Goal: Task Accomplishment & Management: Manage account settings

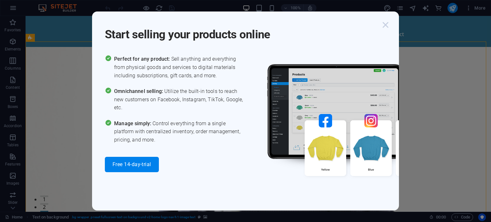
click at [388, 24] on icon "button" at bounding box center [386, 25] width 12 height 12
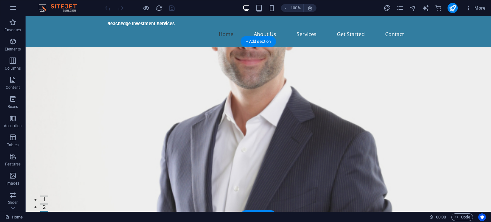
click at [277, 93] on figure at bounding box center [258, 147] width 465 height 200
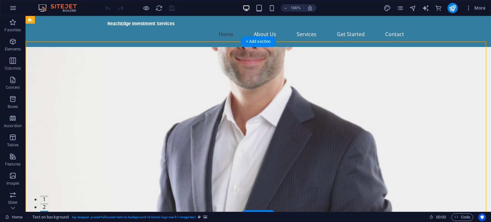
click at [313, 97] on figure at bounding box center [258, 147] width 465 height 200
click at [260, 43] on div "+ Add section" at bounding box center [258, 41] width 35 height 11
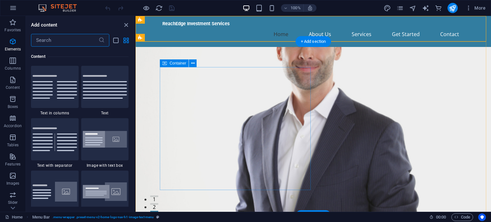
scroll to position [1118, 0]
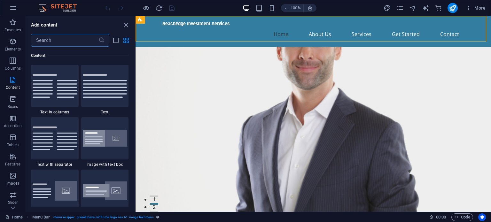
click at [71, 38] on input "text" at bounding box center [64, 40] width 67 height 13
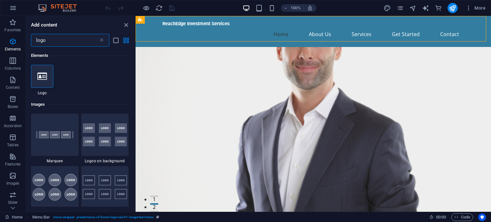
scroll to position [0, 0]
type input "logo"
click at [43, 79] on icon at bounding box center [42, 76] width 10 height 8
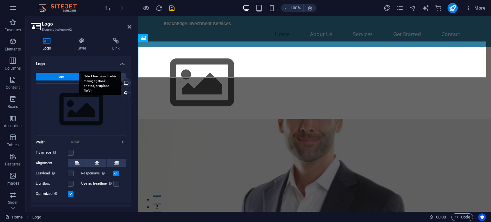
click at [126, 82] on div "Select files from the file manager, stock photos, or upload file(s)" at bounding box center [126, 84] width 10 height 10
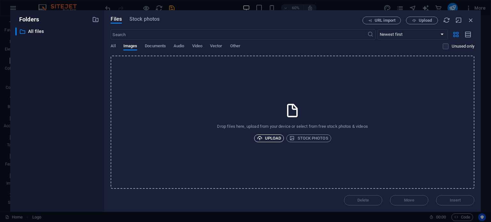
click at [267, 141] on span "Upload" at bounding box center [269, 139] width 24 height 8
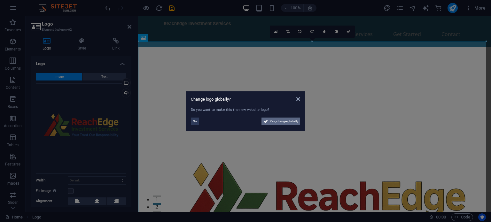
click at [293, 122] on span "Yes, change globally" at bounding box center [284, 122] width 28 height 8
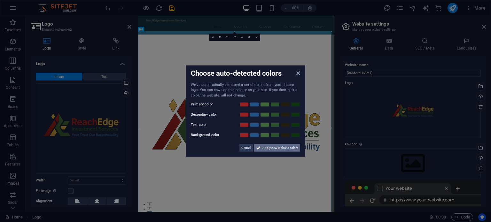
click at [283, 148] on span "Apply new website colors" at bounding box center [280, 148] width 36 height 8
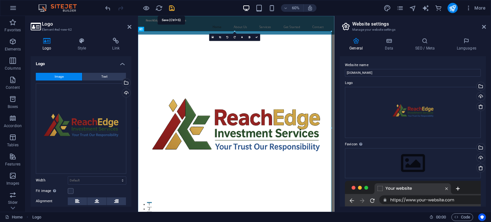
click at [169, 7] on icon "save" at bounding box center [171, 7] width 7 height 7
checkbox input "false"
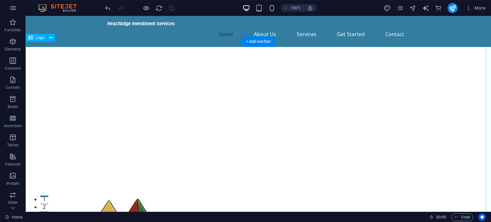
click at [53, 39] on button at bounding box center [51, 38] width 8 height 8
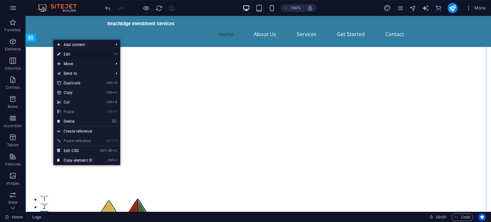
click at [74, 54] on link "⏎ Edit" at bounding box center [74, 55] width 43 height 10
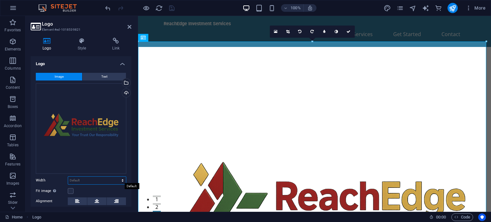
click at [88, 180] on select "Default auto px rem % em vh vw" at bounding box center [97, 181] width 58 height 8
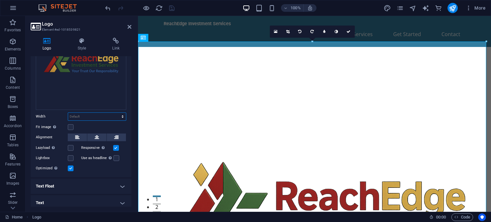
scroll to position [66, 0]
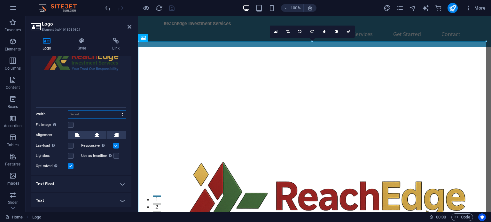
click at [80, 115] on select "Default auto px rem % em vh vw" at bounding box center [97, 115] width 58 height 8
select select "%"
click at [116, 111] on select "Default auto px rem % em vh vw" at bounding box center [97, 115] width 58 height 8
click at [95, 119] on div "Image Text Drag files here, click to choose files or select files from Files or…" at bounding box center [81, 89] width 101 height 174
click at [85, 113] on input "100" at bounding box center [97, 115] width 58 height 8
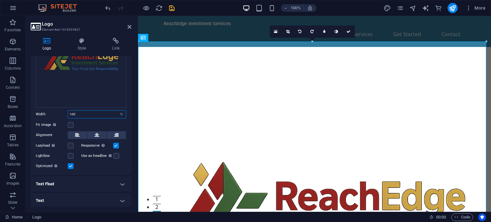
drag, startPoint x: 85, startPoint y: 113, endPoint x: 70, endPoint y: 114, distance: 15.7
click at [70, 114] on input "100" at bounding box center [97, 115] width 58 height 8
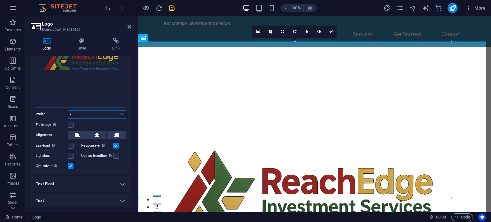
drag, startPoint x: 78, startPoint y: 113, endPoint x: 58, endPoint y: 113, distance: 20.1
click at [58, 113] on div "Width 90 Default auto px rem % em vh vw" at bounding box center [81, 114] width 90 height 8
type input "100"
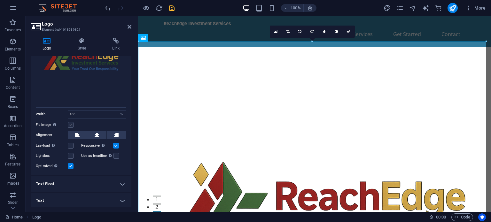
click at [71, 123] on label at bounding box center [71, 125] width 6 height 6
click at [0, 0] on input "Fit image Automatically fit image to a fixed width and height" at bounding box center [0, 0] width 0 height 0
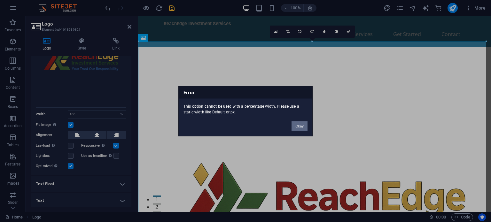
click at [300, 127] on button "Okay" at bounding box center [299, 126] width 16 height 10
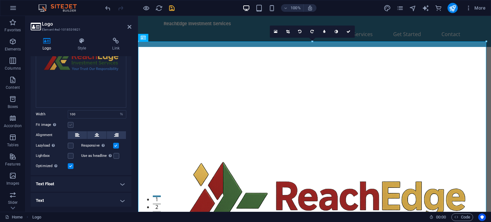
click at [73, 122] on label at bounding box center [71, 125] width 6 height 6
click at [0, 0] on input "Fit image Automatically fit image to a fixed width and height" at bounding box center [0, 0] width 0 height 0
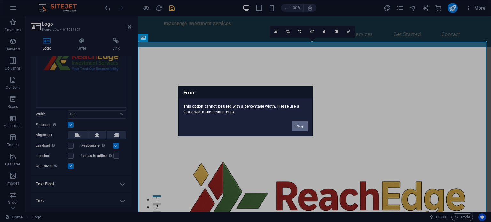
click at [298, 124] on button "Okay" at bounding box center [299, 126] width 16 height 10
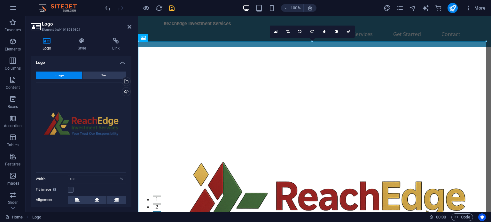
scroll to position [0, 0]
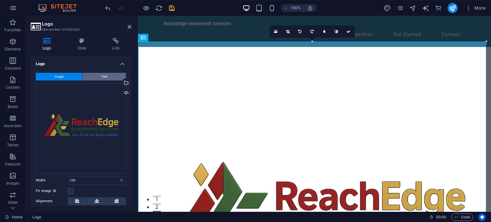
click at [106, 78] on span "Text" at bounding box center [104, 77] width 6 height 8
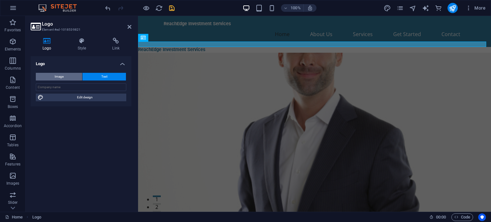
click at [49, 79] on button "Image" at bounding box center [59, 77] width 46 height 8
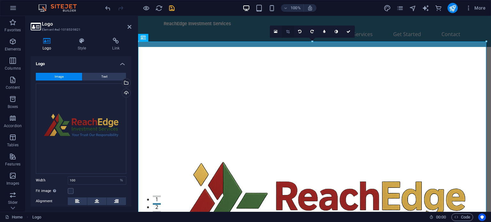
click at [289, 30] on icon at bounding box center [288, 32] width 4 height 4
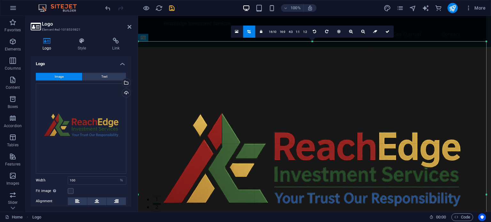
drag, startPoint x: 314, startPoint y: 41, endPoint x: 306, endPoint y: 83, distance: 42.9
click at [306, 83] on div "180 170 160 150 140 130 120 110 100 90 80 70 60 50 40 30 20 10 0 -10 -20 -30 -4…" at bounding box center [312, 195] width 348 height 306
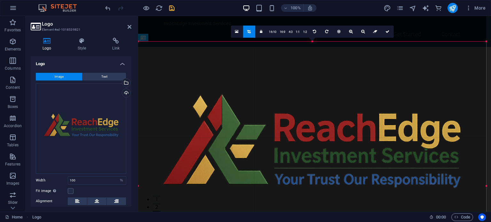
drag, startPoint x: 312, startPoint y: 42, endPoint x: 309, endPoint y: 60, distance: 19.0
click at [309, 60] on div "180 170 160 150 140 130 120 110 100 90 80 70 60 50 40 30 20 10 0 -10 -20 -30 -4…" at bounding box center [312, 186] width 348 height 289
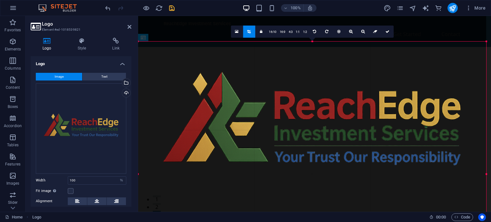
drag, startPoint x: 312, startPoint y: 41, endPoint x: 308, endPoint y: 64, distance: 23.3
click at [308, 64] on div "180 170 160 150 140 130 120 110 100 90 80 70 60 50 40 30 20 10 0 -10 -20 -30 -4…" at bounding box center [312, 174] width 348 height 265
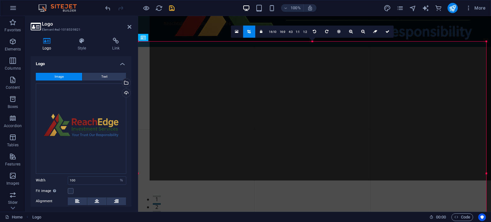
drag, startPoint x: 477, startPoint y: 201, endPoint x: 488, endPoint y: 75, distance: 126.8
click at [488, 75] on div at bounding box center [324, 7] width 348 height 348
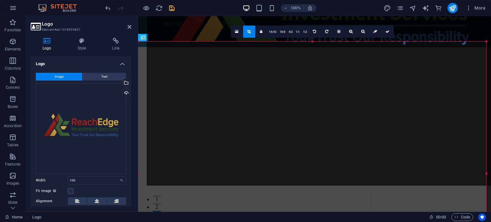
drag, startPoint x: 228, startPoint y: 200, endPoint x: 237, endPoint y: 81, distance: 119.6
click at [237, 81] on div at bounding box center [321, 12] width 348 height 348
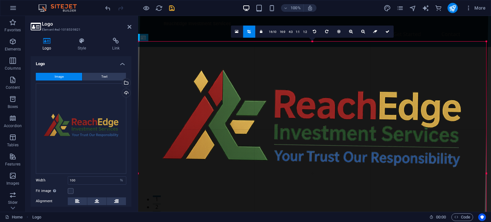
drag, startPoint x: 489, startPoint y: 29, endPoint x: 489, endPoint y: 37, distance: 8.3
click at [486, 42] on div "180 170 160 150 140 130 120 110 100 90 80 70 60 50 40 30 20 10 0 -10 -20 -30 -4…" at bounding box center [312, 174] width 348 height 264
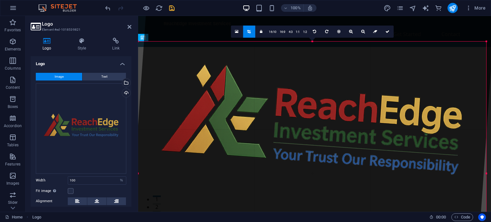
drag, startPoint x: 491, startPoint y: 29, endPoint x: 481, endPoint y: 37, distance: 13.1
click at [486, 42] on div "180 170 160 150 140 130 120 110 100 90 80 70 60 50 40 30 20 10 0 -10 -20 -30 -4…" at bounding box center [312, 174] width 348 height 264
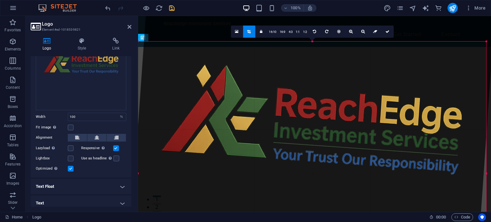
scroll to position [66, 0]
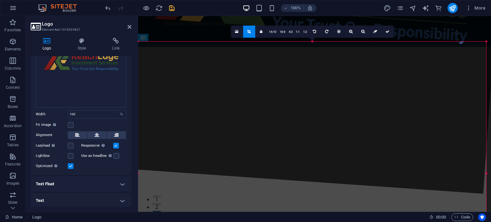
drag, startPoint x: 400, startPoint y: 137, endPoint x: 395, endPoint y: 5, distance: 132.1
click at [395, 16] on section "Favorites Elements Columns Content Boxes Accordion Tables Features Images Slide…" at bounding box center [245, 114] width 491 height 196
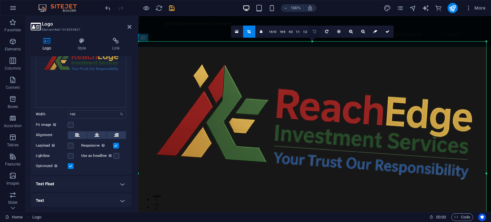
click at [315, 31] on icon at bounding box center [314, 32] width 3 height 4
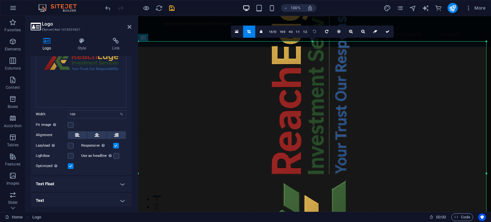
click at [315, 31] on icon at bounding box center [314, 32] width 3 height 4
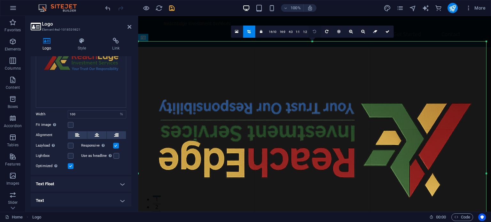
click at [315, 31] on icon at bounding box center [314, 32] width 3 height 4
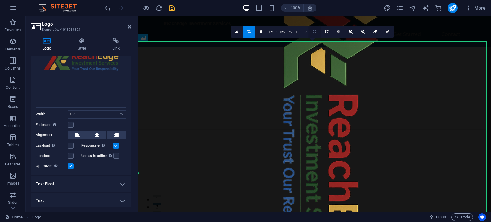
click at [315, 31] on icon at bounding box center [314, 32] width 3 height 4
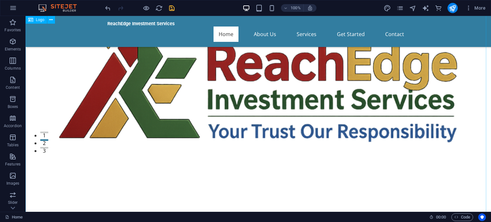
scroll to position [0, 0]
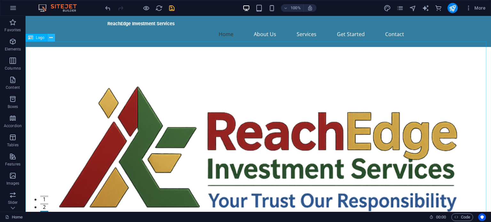
click at [51, 38] on icon at bounding box center [51, 38] width 4 height 7
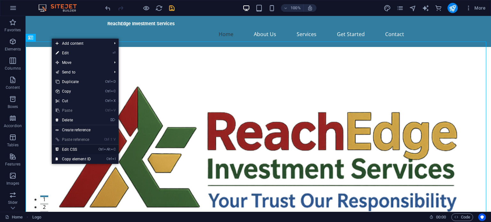
click at [74, 149] on link "Ctrl Alt C Edit CSS" at bounding box center [73, 150] width 43 height 10
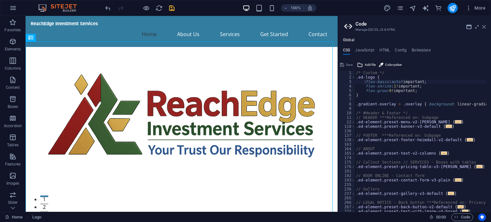
click at [483, 27] on icon at bounding box center [484, 26] width 4 height 5
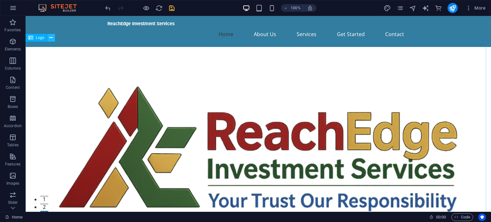
click at [52, 38] on icon at bounding box center [51, 38] width 4 height 7
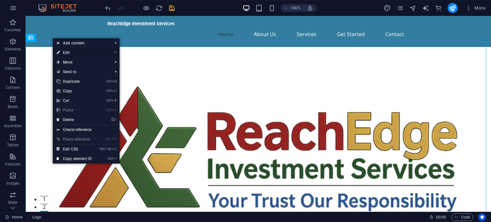
click at [64, 51] on link "⏎ Edit" at bounding box center [74, 53] width 43 height 10
select select "%"
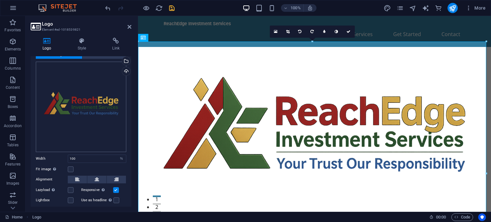
scroll to position [32, 0]
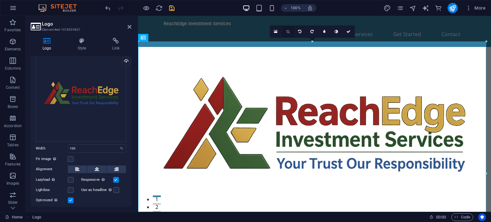
click at [290, 30] on link at bounding box center [288, 32] width 12 height 12
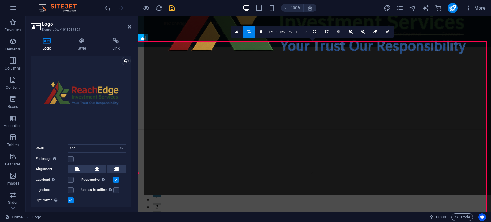
drag, startPoint x: 160, startPoint y: 209, endPoint x: 166, endPoint y: 99, distance: 110.7
click at [166, 99] on div at bounding box center [318, 21] width 348 height 348
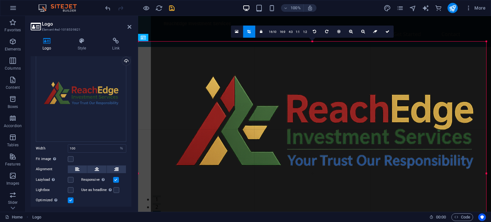
drag, startPoint x: 324, startPoint y: 189, endPoint x: 337, endPoint y: 194, distance: 14.1
click at [337, 194] on div at bounding box center [325, 136] width 348 height 348
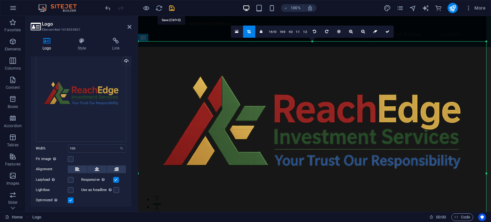
click at [170, 7] on icon "save" at bounding box center [171, 7] width 7 height 7
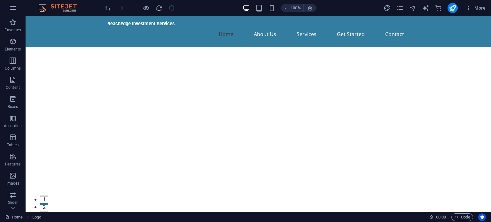
checkbox input "false"
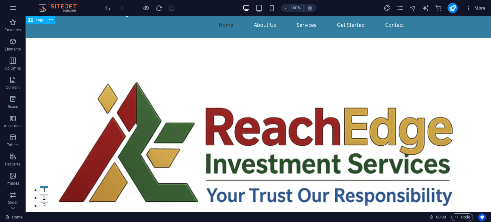
scroll to position [0, 0]
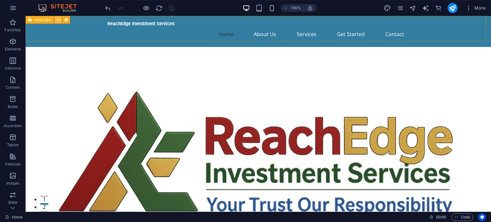
click at [59, 19] on icon at bounding box center [59, 20] width 4 height 7
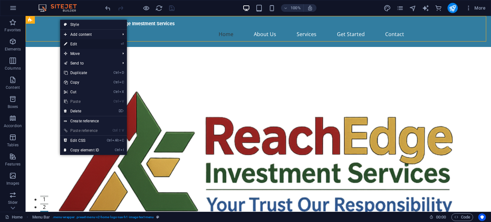
click at [78, 46] on link "⏎ Edit" at bounding box center [81, 44] width 43 height 10
select select "header"
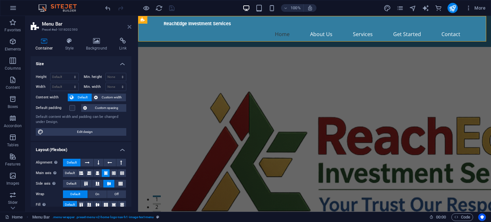
click at [130, 28] on icon at bounding box center [130, 26] width 4 height 5
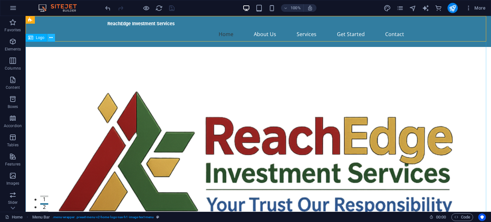
click at [52, 38] on icon at bounding box center [51, 38] width 4 height 7
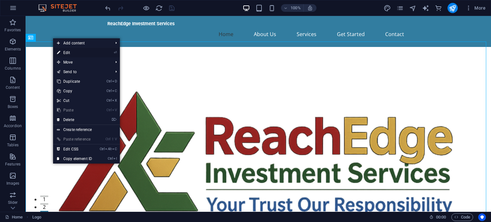
click at [79, 52] on link "⏎ Edit" at bounding box center [74, 53] width 43 height 10
select select "px"
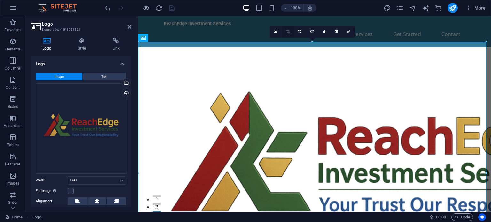
click at [286, 34] on link at bounding box center [288, 32] width 12 height 12
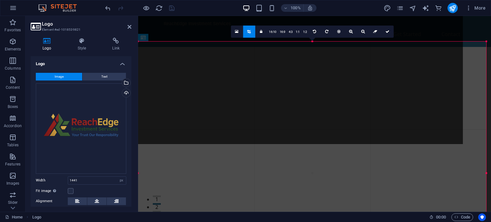
drag, startPoint x: 347, startPoint y: 163, endPoint x: 323, endPoint y: -3, distance: 167.2
click at [323, 0] on html "ReachEdge Investment Services Home Favorites Elements Columns Content Boxes Acc…" at bounding box center [245, 111] width 491 height 222
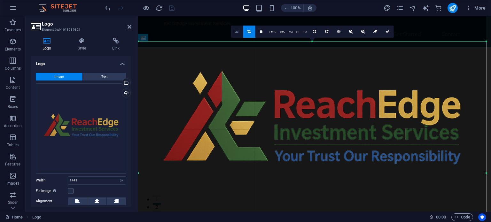
click at [238, 32] on icon at bounding box center [237, 31] width 4 height 4
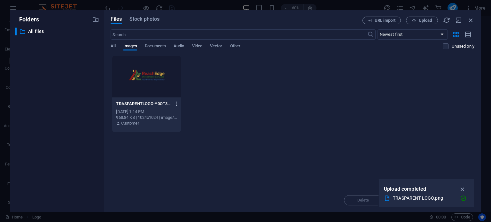
click at [175, 104] on icon "button" at bounding box center [177, 104] width 6 height 6
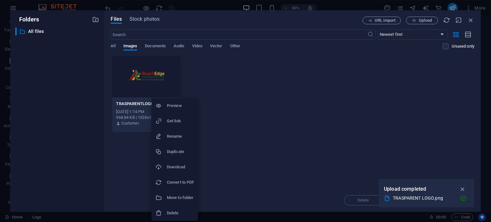
click at [245, 133] on div at bounding box center [245, 111] width 491 height 222
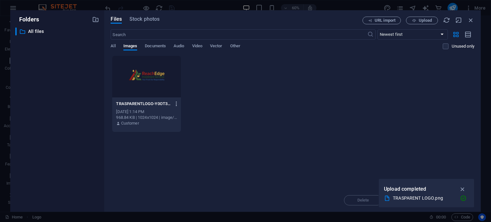
click at [175, 103] on icon "button" at bounding box center [177, 104] width 6 height 6
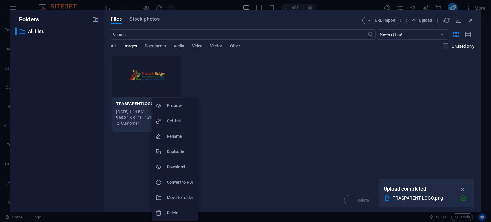
click at [300, 98] on div at bounding box center [245, 111] width 491 height 222
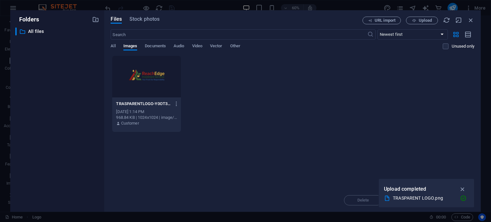
click at [106, 6] on div "Folders ​ All files All files Files Stock photos URL import Upload ​ Newest fir…" at bounding box center [245, 111] width 491 height 222
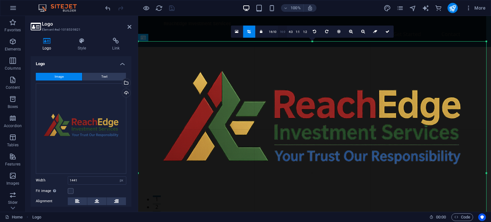
click at [283, 32] on link "16:9" at bounding box center [282, 32] width 9 height 12
click at [260, 32] on icon at bounding box center [261, 32] width 3 height 4
click at [362, 33] on icon at bounding box center [363, 32] width 4 height 4
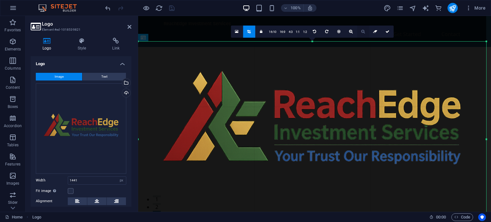
click at [362, 33] on icon at bounding box center [363, 32] width 4 height 4
click at [362, 31] on icon at bounding box center [363, 32] width 4 height 4
click at [292, 31] on link "4:3" at bounding box center [290, 32] width 7 height 12
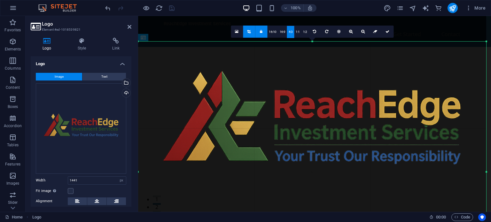
click at [292, 31] on link "4:3" at bounding box center [290, 32] width 7 height 12
click at [283, 33] on link "16:9" at bounding box center [282, 32] width 9 height 12
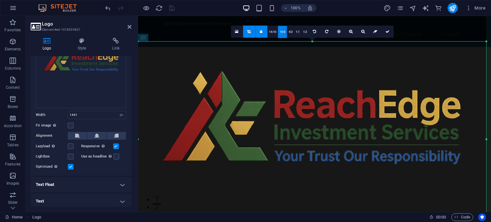
scroll to position [66, 0]
drag, startPoint x: 489, startPoint y: 29, endPoint x: 477, endPoint y: 36, distance: 14.0
click at [477, 42] on div "180 170 160 150 140 130 120 110 100 90 80 70 60 50 40 30 20 10 0 -10 -20 -30 -4…" at bounding box center [312, 140] width 348 height 196
click at [485, 204] on div at bounding box center [486, 140] width 2 height 196
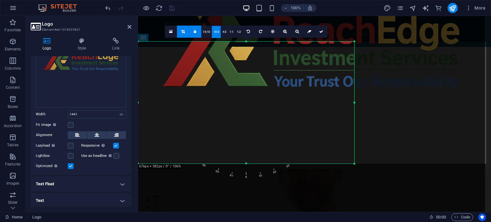
drag, startPoint x: 337, startPoint y: 41, endPoint x: 338, endPoint y: 114, distance: 73.8
click at [338, 114] on div "180 170 160 150 140 130 120 110 100 90 80 70 60 50 40 30 20 10 0 -10 -20 -30 -4…" at bounding box center [246, 103] width 216 height 122
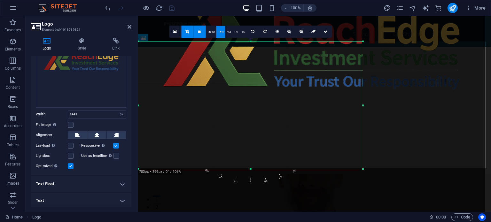
drag, startPoint x: 359, startPoint y: 149, endPoint x: 363, endPoint y: 136, distance: 13.6
click at [363, 136] on div "180 170 160 150 140 130 120 110 100 90 80 70 60 50 40 30 20 10 0 -10 -20 -30 -4…" at bounding box center [250, 106] width 225 height 128
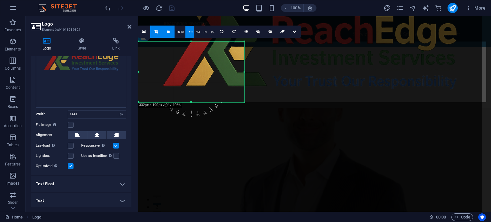
drag, startPoint x: 338, startPoint y: 169, endPoint x: 324, endPoint y: 102, distance: 68.2
click at [244, 102] on div "180 170 160 150 140 130 120 110 100 90 80 70 60 50 40 30 20 10 0 -10 -20 -30 -4…" at bounding box center [191, 72] width 106 height 61
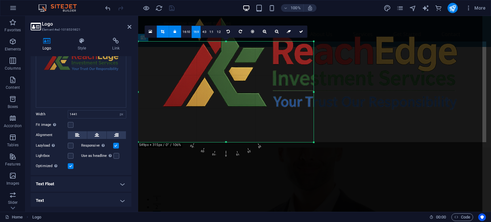
drag, startPoint x: 244, startPoint y: 41, endPoint x: 313, endPoint y: 20, distance: 72.3
click at [313, 42] on div "180 170 160 150 140 130 120 110 100 90 80 70 60 50 40 30 20 10 0 -10 -20 -30 -4…" at bounding box center [225, 92] width 175 height 101
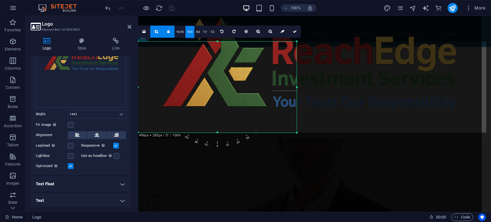
drag, startPoint x: 225, startPoint y: 143, endPoint x: 422, endPoint y: 133, distance: 197.1
click at [297, 133] on div "180 170 160 150 140 130 120 110 100 90 80 70 60 50 40 30 20 10 0 -10 -20 -30 -4…" at bounding box center [217, 87] width 159 height 91
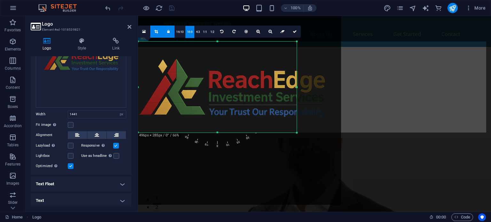
drag, startPoint x: 242, startPoint y: 74, endPoint x: 226, endPoint y: 130, distance: 58.3
click at [227, 130] on div at bounding box center [232, 96] width 217 height 217
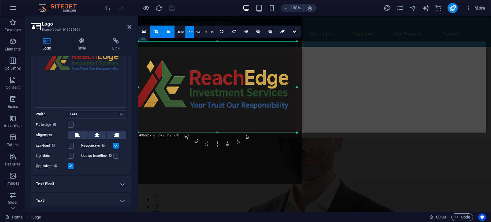
drag, startPoint x: 237, startPoint y: 99, endPoint x: 231, endPoint y: 99, distance: 5.4
click at [231, 99] on div at bounding box center [210, 92] width 184 height 184
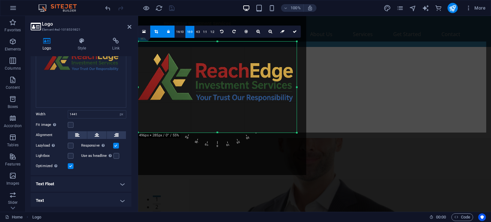
drag, startPoint x: 231, startPoint y: 97, endPoint x: 237, endPoint y: 91, distance: 8.8
click at [237, 91] on div at bounding box center [215, 84] width 181 height 181
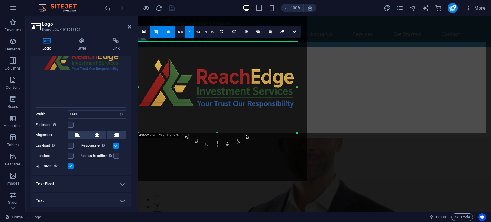
drag, startPoint x: 235, startPoint y: 96, endPoint x: 236, endPoint y: 102, distance: 6.1
click at [236, 102] on div at bounding box center [216, 90] width 181 height 181
drag, startPoint x: 297, startPoint y: 133, endPoint x: 297, endPoint y: 126, distance: 7.0
click at [297, 126] on div "180 170 160 150 140 130 120 110 100 90 80 70 60 50 40 30 20 10 0 -10 -20 -30 -4…" at bounding box center [217, 87] width 159 height 91
drag, startPoint x: 295, startPoint y: 128, endPoint x: 300, endPoint y: 127, distance: 4.9
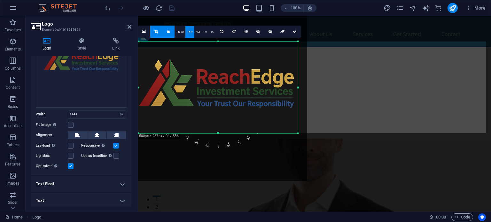
click at [298, 120] on div "180 170 160 150 140 130 120 110 100 90 80 70 60 50 40 30 20 10 0 -10 -20 -30 -4…" at bounding box center [218, 88] width 160 height 92
drag, startPoint x: 297, startPoint y: 134, endPoint x: 294, endPoint y: 125, distance: 9.4
click at [294, 125] on div "180 170 160 150 140 130 120 110 100 90 80 70 60 50 40 30 20 10 0 -10 -20 -30 -4…" at bounding box center [216, 86] width 157 height 89
click at [295, 32] on icon at bounding box center [295, 32] width 4 height 4
type input "490"
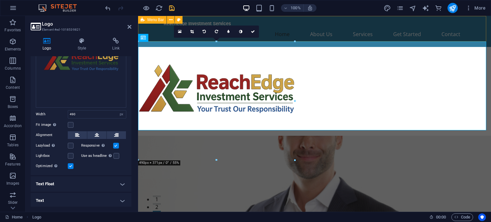
click at [163, 39] on div "ReachEdge Investment Services Home About Us Services Get Started Contact" at bounding box center [314, 31] width 353 height 31
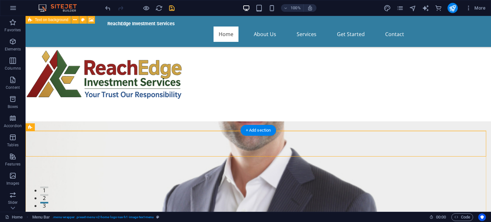
scroll to position [0, 0]
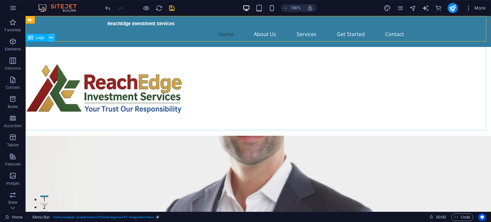
click at [53, 39] on button at bounding box center [51, 38] width 8 height 8
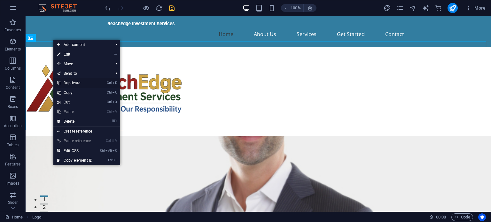
click at [74, 82] on link "Ctrl D Duplicate" at bounding box center [74, 83] width 43 height 10
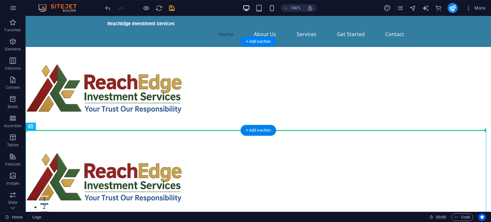
drag, startPoint x: 113, startPoint y: 170, endPoint x: 306, endPoint y: 105, distance: 202.9
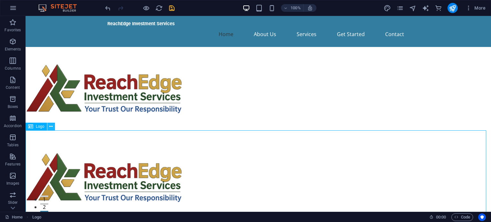
click at [51, 129] on icon at bounding box center [51, 126] width 4 height 7
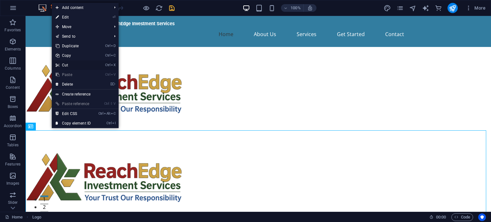
click at [83, 65] on link "Ctrl X Cut" at bounding box center [73, 65] width 43 height 10
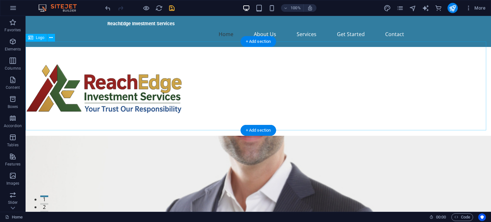
click at [340, 75] on div at bounding box center [258, 91] width 465 height 89
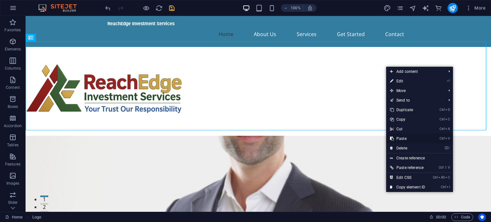
click at [408, 136] on link "Ctrl V Paste" at bounding box center [407, 139] width 43 height 10
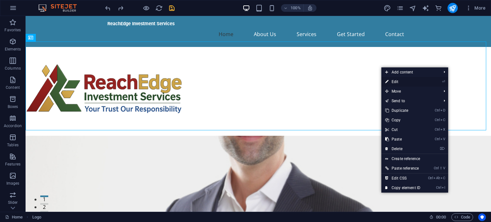
click at [418, 82] on link "⏎ Edit" at bounding box center [402, 82] width 43 height 10
select select "px"
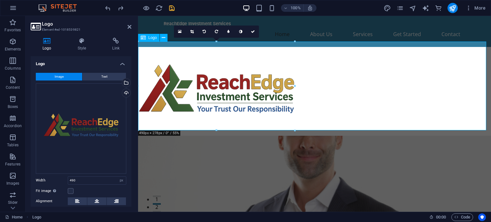
click at [376, 89] on div at bounding box center [314, 91] width 353 height 89
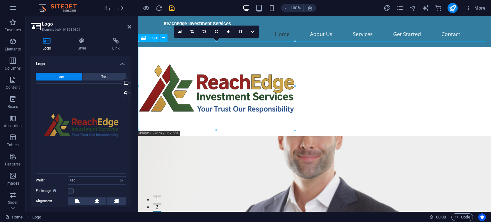
drag, startPoint x: 192, startPoint y: 78, endPoint x: 331, endPoint y: 79, distance: 139.0
click at [331, 79] on div at bounding box center [314, 91] width 353 height 89
drag, startPoint x: 226, startPoint y: 80, endPoint x: 341, endPoint y: 79, distance: 115.1
click at [341, 79] on div at bounding box center [314, 91] width 353 height 89
click at [98, 183] on div "490 Default auto px rem % em vh vw" at bounding box center [97, 180] width 58 height 8
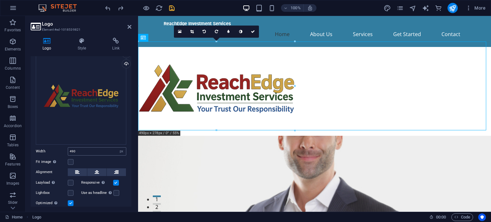
scroll to position [64, 0]
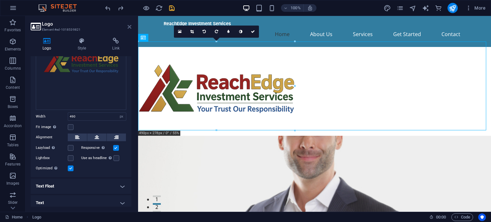
click at [129, 27] on icon at bounding box center [130, 26] width 4 height 5
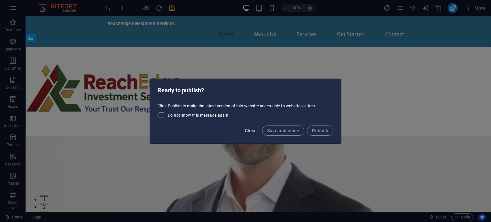
click at [252, 132] on span "Close" at bounding box center [251, 130] width 12 height 5
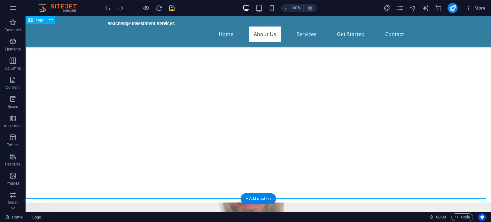
scroll to position [288, 0]
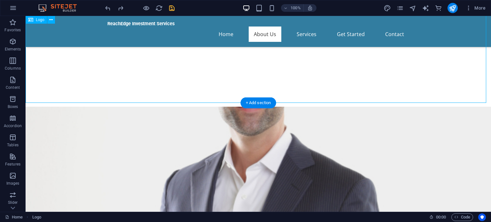
drag, startPoint x: 281, startPoint y: 103, endPoint x: 291, endPoint y: 64, distance: 39.8
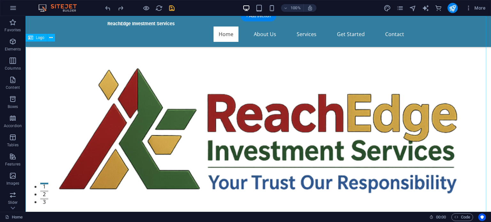
scroll to position [0, 0]
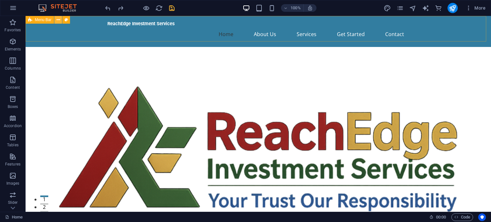
click at [61, 19] on button at bounding box center [58, 20] width 8 height 8
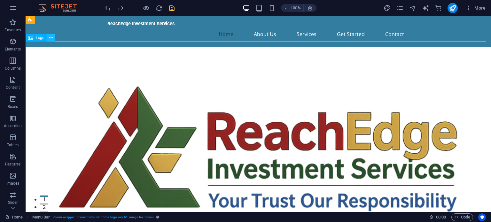
click at [53, 38] on button at bounding box center [51, 38] width 8 height 8
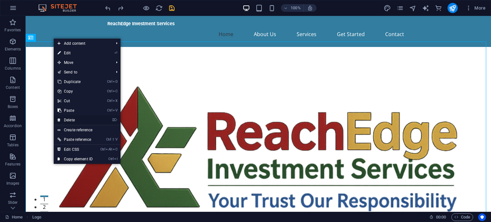
click at [75, 119] on link "⌦ Delete" at bounding box center [75, 120] width 43 height 10
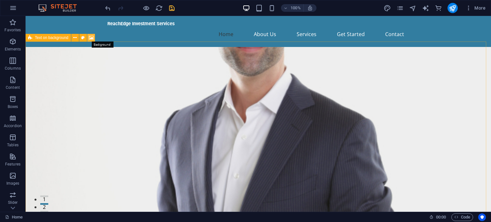
click at [89, 38] on icon at bounding box center [91, 38] width 5 height 7
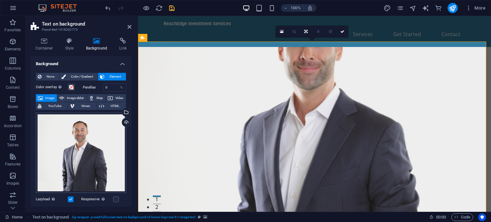
scroll to position [32, 0]
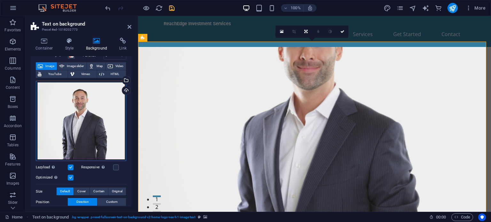
click at [98, 117] on div "Drag files here, click to choose files or select files from Files or our free s…" at bounding box center [81, 121] width 90 height 81
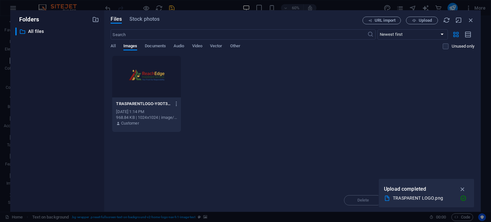
click at [151, 80] on div at bounding box center [146, 77] width 68 height 42
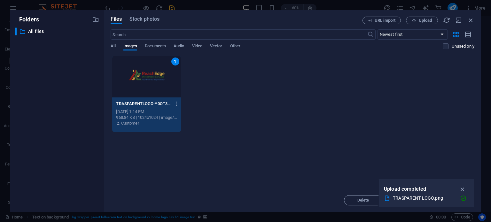
click at [151, 80] on div "1" at bounding box center [146, 77] width 68 height 42
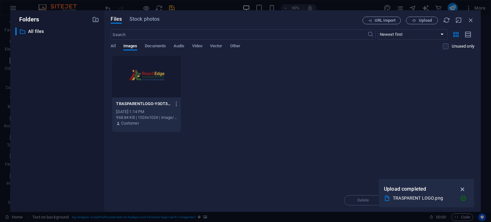
click at [462, 188] on icon "button" at bounding box center [462, 189] width 7 height 7
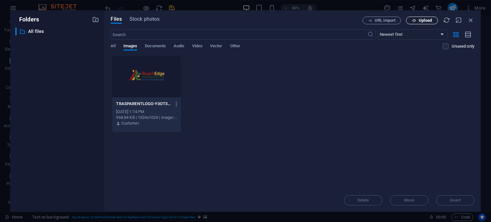
click at [421, 20] on span "Upload" at bounding box center [425, 21] width 13 height 4
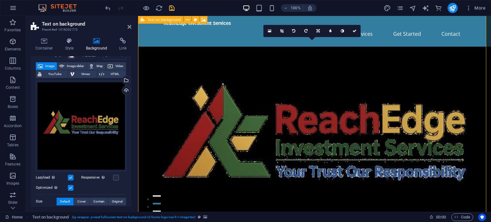
scroll to position [0, 0]
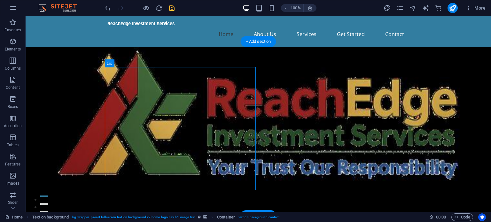
drag, startPoint x: 208, startPoint y: 79, endPoint x: 166, endPoint y: 58, distance: 47.3
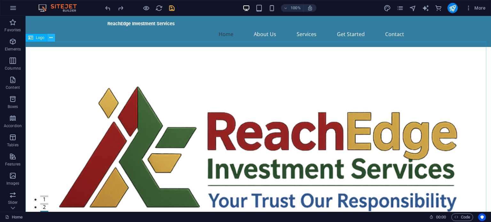
click at [51, 39] on icon at bounding box center [51, 38] width 4 height 7
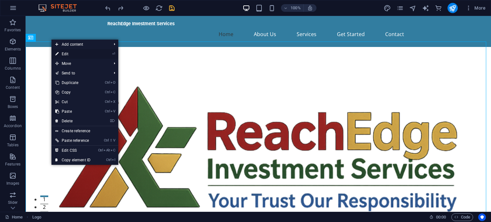
click at [65, 54] on link "⏎ Edit" at bounding box center [72, 54] width 43 height 10
select select "%"
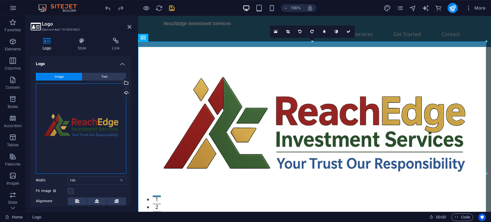
click at [88, 129] on div "Drag files here, click to choose files or select files from Files or our free s…" at bounding box center [81, 128] width 90 height 90
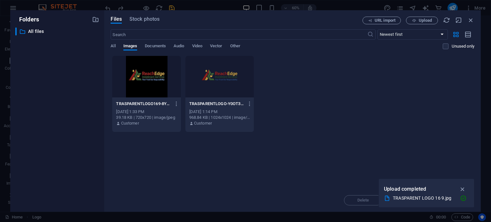
click at [226, 85] on div at bounding box center [219, 77] width 68 height 42
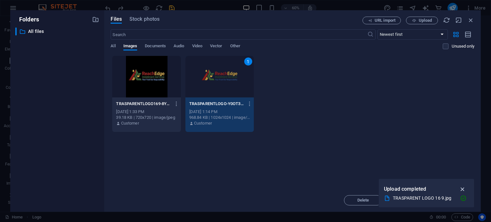
click at [463, 188] on icon "button" at bounding box center [462, 189] width 7 height 7
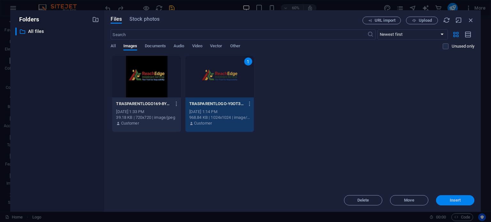
click at [442, 198] on span "Insert" at bounding box center [455, 200] width 33 height 4
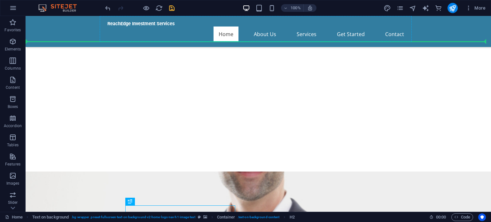
scroll to position [331, 0]
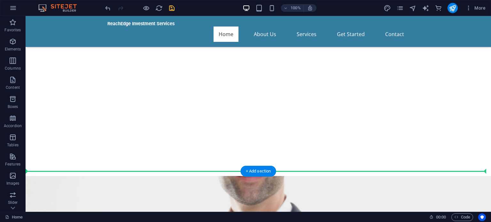
drag, startPoint x: 219, startPoint y: 161, endPoint x: 235, endPoint y: 85, distance: 77.9
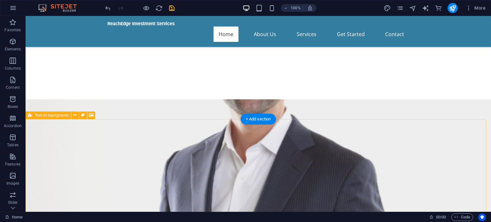
scroll to position [384, 0]
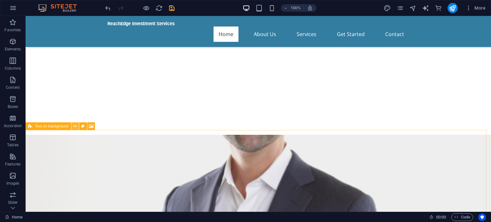
click at [77, 126] on button at bounding box center [75, 126] width 8 height 8
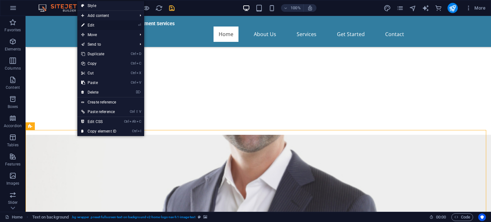
click at [108, 23] on link "⏎ Edit" at bounding box center [98, 25] width 43 height 10
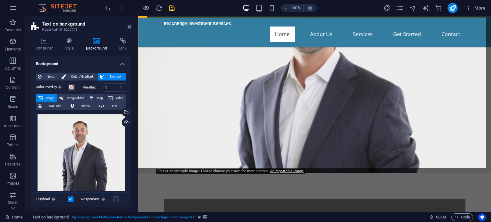
click at [89, 156] on div "Drag files here, click to choose files or select files from Files or our free s…" at bounding box center [81, 153] width 90 height 81
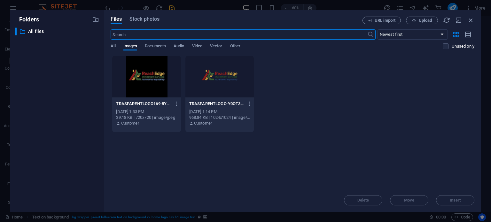
click at [221, 82] on div at bounding box center [219, 77] width 68 height 42
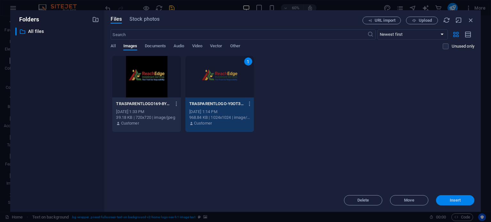
drag, startPoint x: 452, startPoint y: 200, endPoint x: 117, endPoint y: 128, distance: 343.0
click at [452, 200] on span "Insert" at bounding box center [455, 200] width 11 height 4
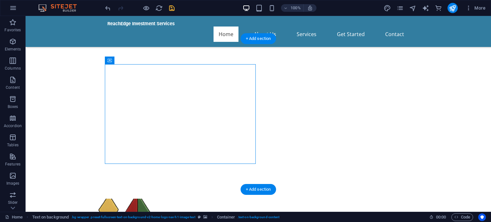
scroll to position [475, 0]
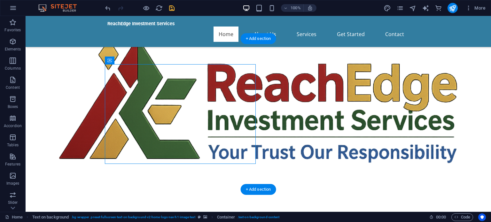
drag, startPoint x: 203, startPoint y: 118, endPoint x: 162, endPoint y: 152, distance: 52.7
drag, startPoint x: 136, startPoint y: 77, endPoint x: 88, endPoint y: 138, distance: 77.6
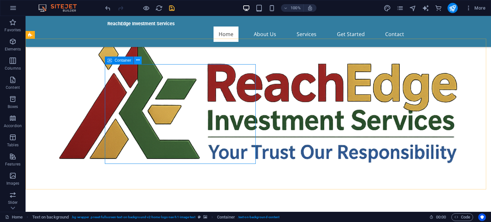
click at [138, 60] on icon at bounding box center [138, 60] width 4 height 7
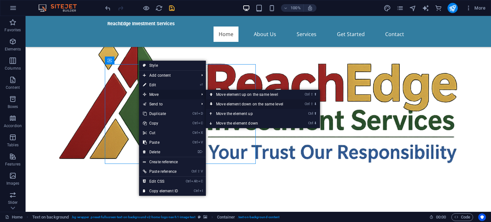
click at [244, 103] on link "Ctrl ⇧ ⬇ Move element down on the same level" at bounding box center [251, 104] width 90 height 10
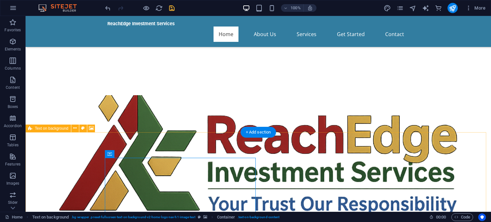
scroll to position [443, 0]
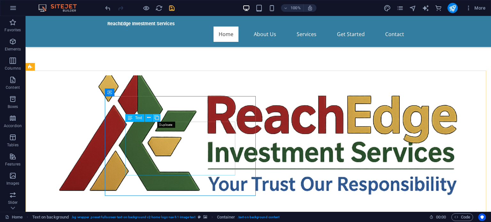
click at [157, 117] on icon at bounding box center [156, 117] width 4 height 7
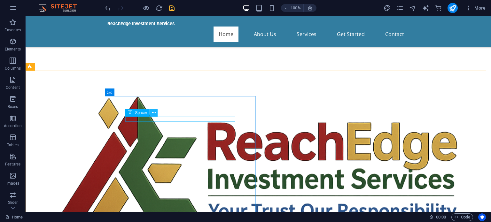
click at [153, 114] on icon at bounding box center [154, 112] width 4 height 7
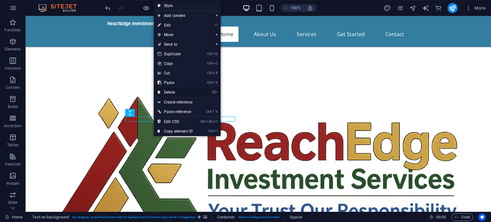
drag, startPoint x: 175, startPoint y: 89, endPoint x: 150, endPoint y: 73, distance: 30.3
click at [175, 89] on link "⌦ Delete" at bounding box center [175, 93] width 43 height 10
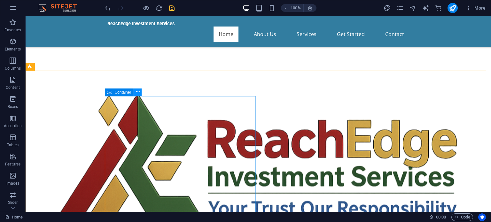
click at [138, 92] on icon at bounding box center [138, 92] width 4 height 7
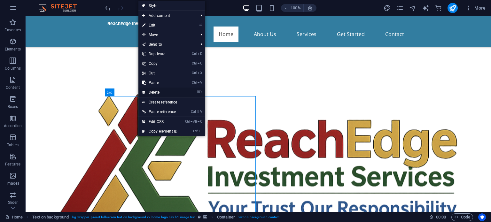
click at [152, 90] on link "⌦ Delete" at bounding box center [159, 93] width 43 height 10
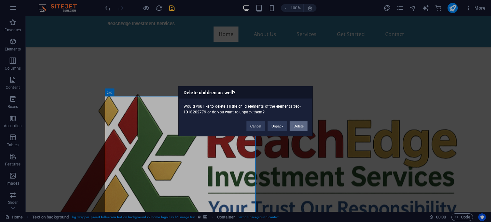
click at [297, 126] on button "Delete" at bounding box center [299, 126] width 18 height 10
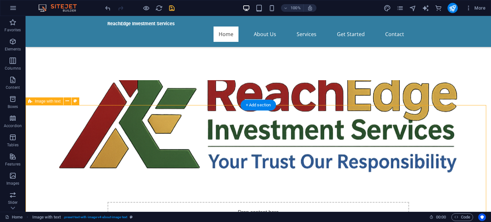
scroll to position [411, 0]
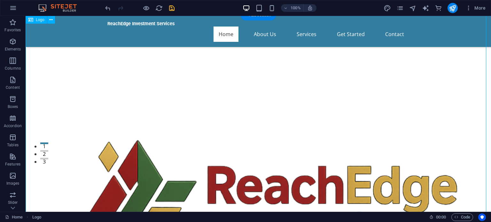
scroll to position [0, 0]
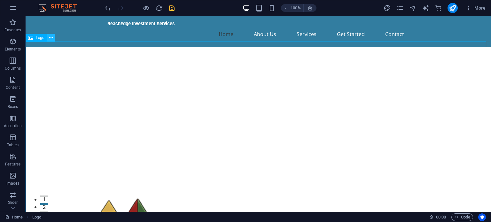
click at [51, 40] on icon at bounding box center [51, 38] width 4 height 7
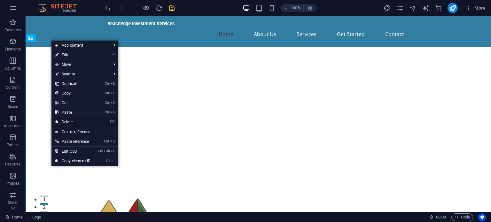
click at [70, 121] on link "⌦ Delete" at bounding box center [72, 122] width 43 height 10
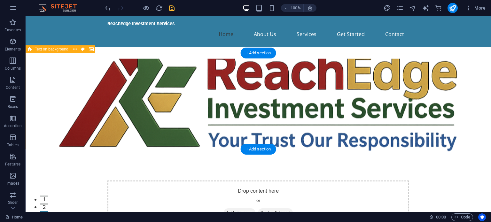
click at [77, 77] on figure at bounding box center [258, 107] width 465 height 96
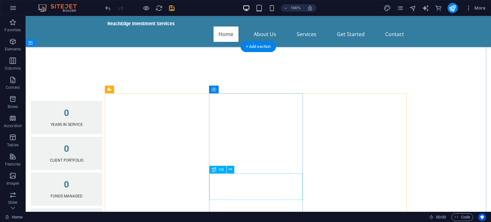
scroll to position [479, 0]
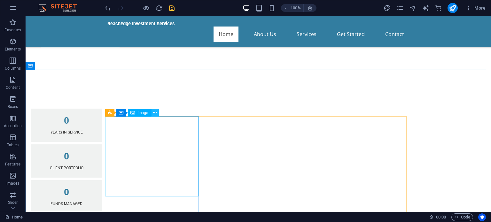
click at [154, 114] on icon at bounding box center [155, 112] width 4 height 7
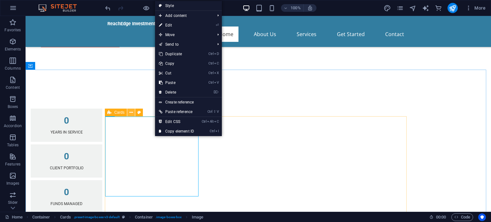
click at [129, 113] on icon at bounding box center [131, 112] width 4 height 7
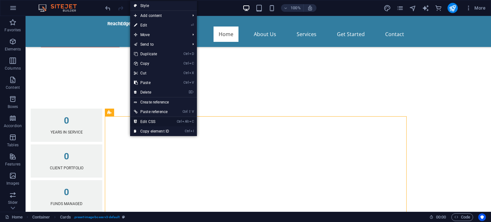
click at [151, 121] on link "Ctrl Alt C Edit CSS" at bounding box center [151, 122] width 43 height 10
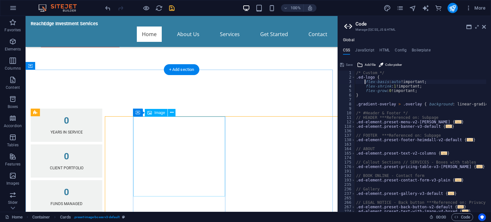
type textarea "@include image-boxes-v3("
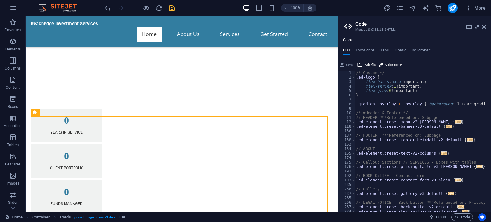
scroll to position [0, 0]
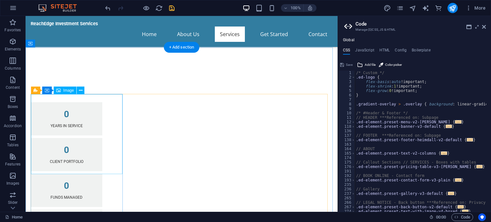
scroll to position [479, 0]
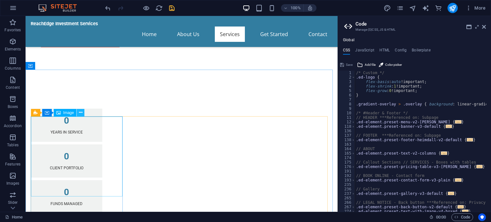
click at [80, 113] on icon at bounding box center [81, 112] width 4 height 7
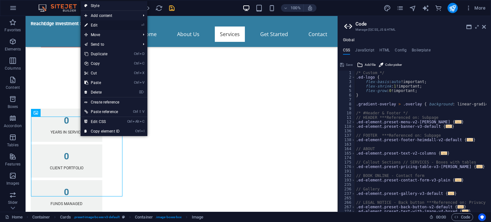
click at [113, 25] on link "⏎ Edit" at bounding box center [102, 25] width 43 height 10
select select "vw"
select select "px"
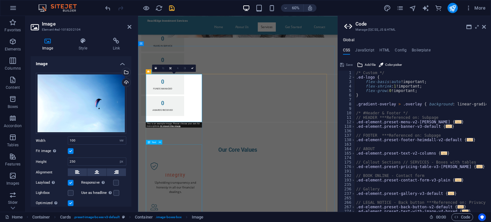
scroll to position [575, 0]
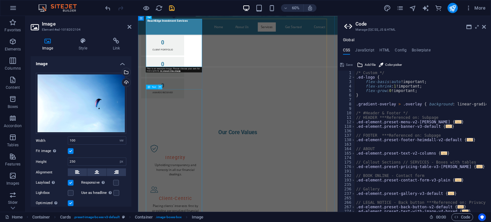
click at [159, 86] on icon at bounding box center [160, 87] width 2 height 4
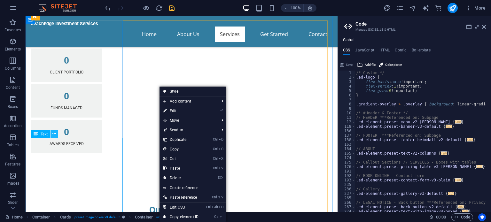
click at [54, 136] on icon at bounding box center [54, 134] width 4 height 7
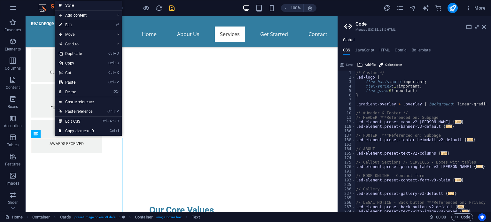
click at [82, 25] on link "⏎ Edit" at bounding box center [76, 25] width 43 height 10
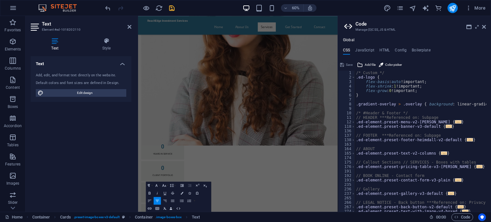
scroll to position [357, 0]
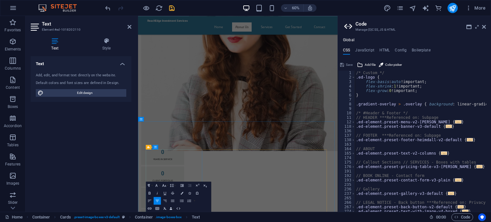
drag, startPoint x: 229, startPoint y: 133, endPoint x: 287, endPoint y: 216, distance: 100.5
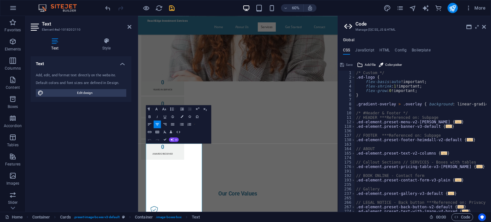
scroll to position [485, 0]
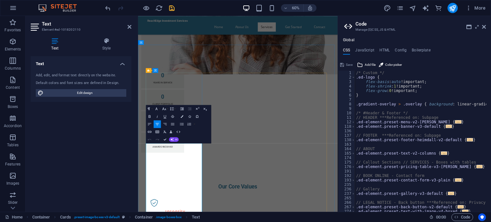
click at [129, 25] on icon at bounding box center [130, 26] width 4 height 5
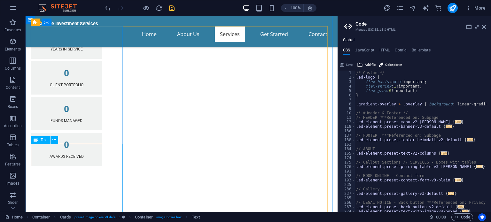
scroll to position [593, 0]
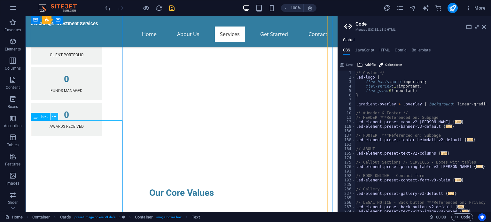
click at [55, 116] on icon at bounding box center [54, 116] width 4 height 7
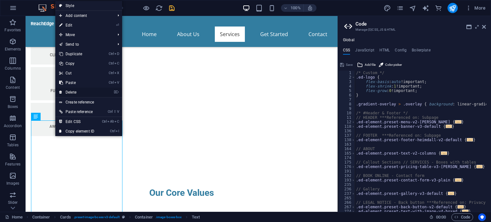
click at [79, 90] on link "⌦ Delete" at bounding box center [76, 93] width 43 height 10
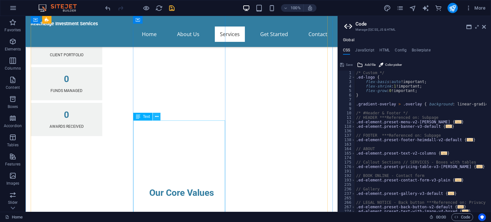
click at [155, 117] on icon at bounding box center [157, 116] width 4 height 7
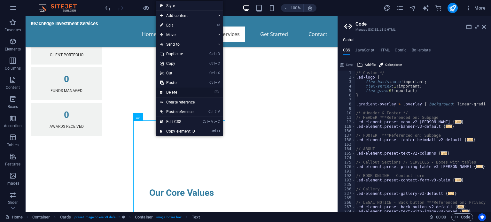
click at [179, 92] on link "⌦ Delete" at bounding box center [177, 93] width 43 height 10
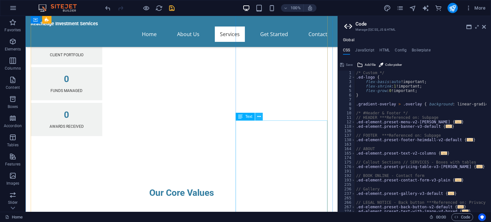
click at [256, 118] on button at bounding box center [259, 117] width 8 height 8
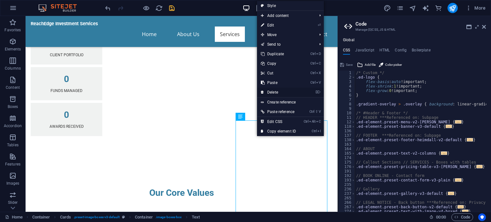
click at [280, 89] on link "⌦ Delete" at bounding box center [278, 93] width 43 height 10
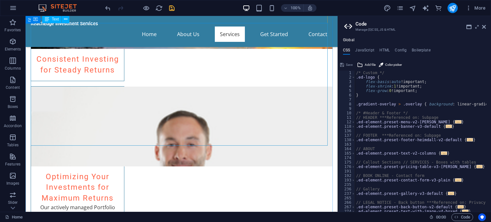
scroll to position [1328, 0]
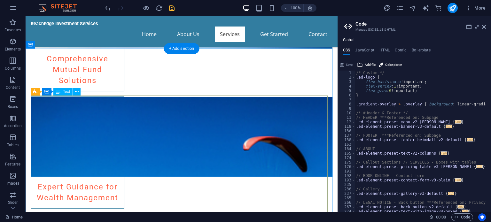
scroll to position [1104, 0]
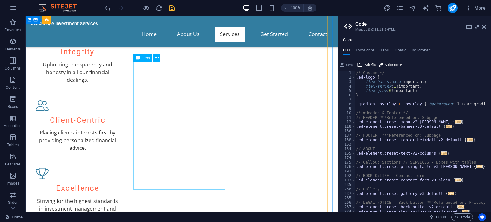
scroll to position [784, 0]
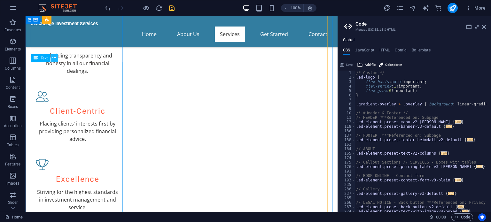
click at [54, 58] on icon at bounding box center [54, 58] width 4 height 7
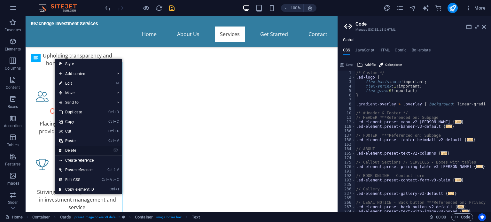
click at [74, 151] on link "⌦ Delete" at bounding box center [76, 151] width 43 height 10
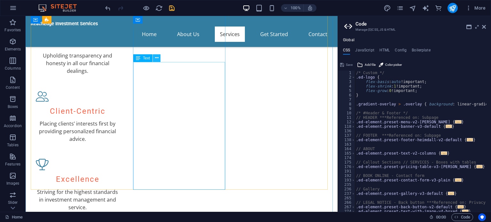
click at [155, 60] on icon at bounding box center [157, 58] width 4 height 7
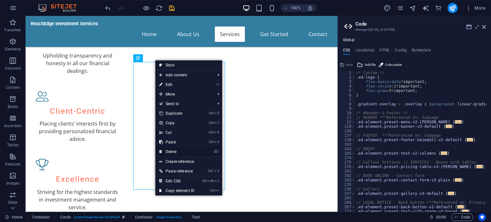
drag, startPoint x: 175, startPoint y: 151, endPoint x: 150, endPoint y: 135, distance: 30.3
click at [175, 151] on link "⌦ Delete" at bounding box center [176, 152] width 43 height 10
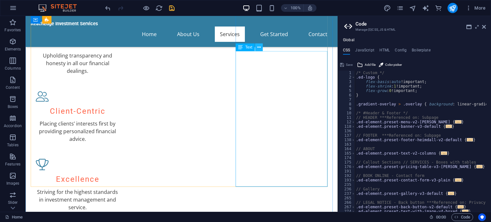
click at [261, 48] on button at bounding box center [259, 47] width 8 height 8
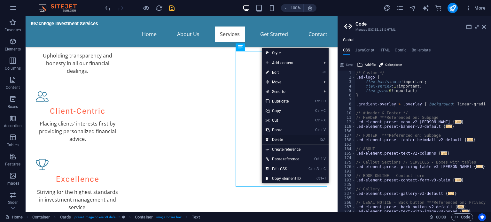
click at [281, 139] on link "⌦ Delete" at bounding box center [283, 140] width 43 height 10
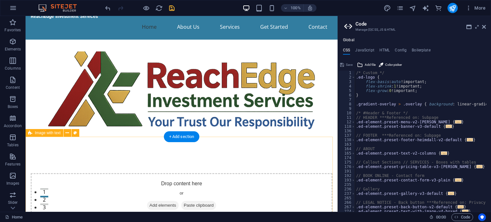
scroll to position [0, 0]
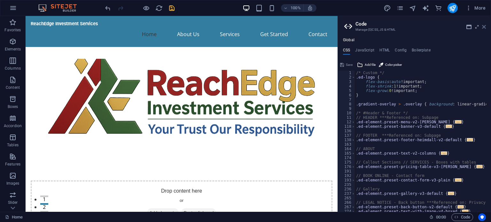
click at [485, 26] on icon at bounding box center [484, 26] width 4 height 5
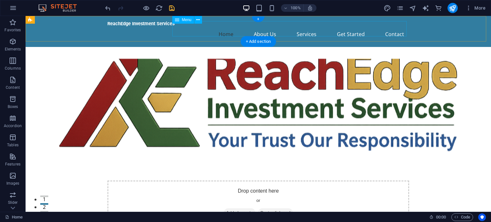
click at [398, 27] on nav "Home About Us Services Get Started Contact" at bounding box center [258, 34] width 302 height 15
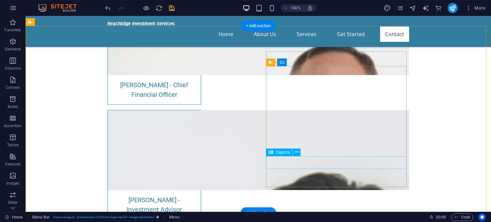
scroll to position [2717, 0]
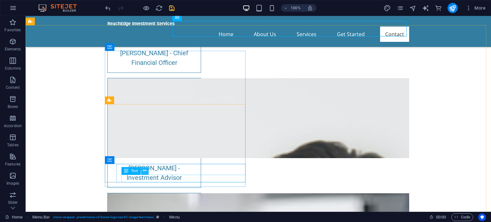
click at [144, 172] on icon at bounding box center [145, 170] width 4 height 7
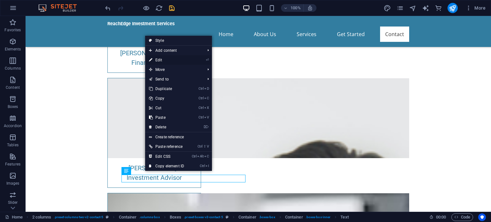
drag, startPoint x: 174, startPoint y: 58, endPoint x: 36, endPoint y: 43, distance: 138.7
click at [174, 58] on link "⏎ Edit" at bounding box center [166, 60] width 43 height 10
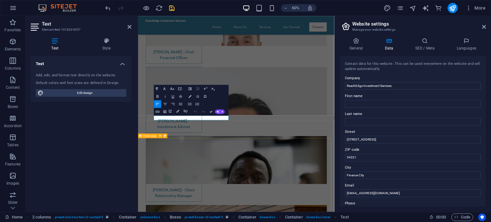
scroll to position [2682, 0]
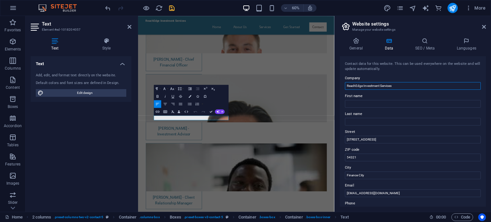
click at [396, 85] on input "ReachEdge Investment Services" at bounding box center [413, 86] width 136 height 8
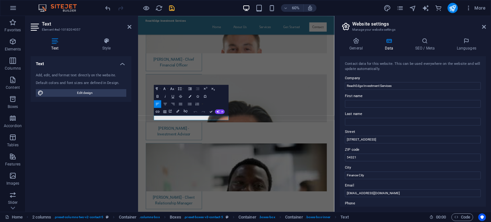
click at [189, 115] on div "Open Link Edit Link Unlink" at bounding box center [178, 111] width 23 height 8
click at [389, 191] on input "[EMAIL_ADDRESS][DOMAIN_NAME]" at bounding box center [413, 194] width 136 height 8
click at [352, 194] on input "[EMAIL_ADDRESS][DOMAIN_NAME]" at bounding box center [413, 194] width 136 height 8
click at [375, 192] on input "[EMAIL_ADDRESS][DOMAIN_NAME]" at bounding box center [413, 194] width 136 height 8
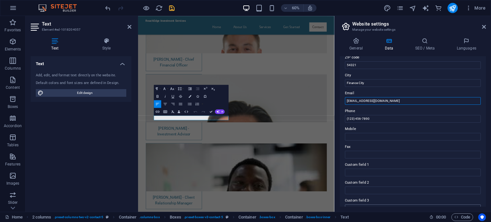
scroll to position [96, 0]
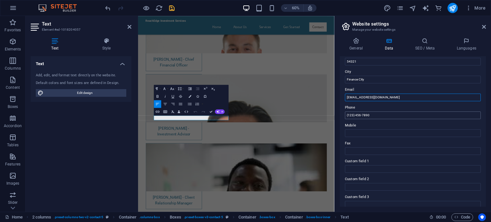
type input "[EMAIL_ADDRESS][DOMAIN_NAME]"
drag, startPoint x: 514, startPoint y: 130, endPoint x: 460, endPoint y: 190, distance: 81.0
click at [369, 115] on input "(123) 456-7890" at bounding box center [413, 116] width 136 height 8
type input "("
type input "*"
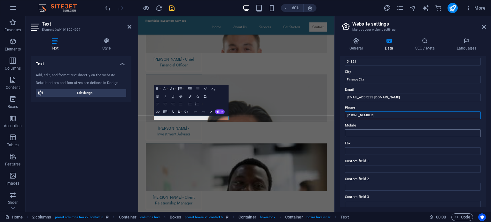
type input "[PHONE_NUMBER]"
click at [373, 132] on input "Mobile" at bounding box center [413, 133] width 136 height 8
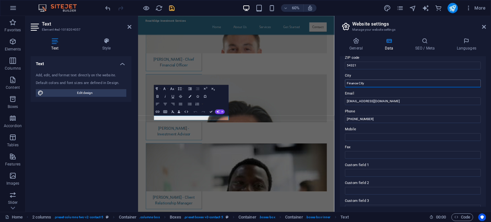
click at [372, 80] on input "Finance City" at bounding box center [413, 84] width 136 height 8
drag, startPoint x: 375, startPoint y: 82, endPoint x: 341, endPoint y: 83, distance: 33.3
click at [341, 83] on div "Contact data for this website. This can be used everywhere on the website and w…" at bounding box center [413, 131] width 146 height 151
type input "Alipurduar"
drag, startPoint x: 353, startPoint y: 62, endPoint x: 336, endPoint y: 64, distance: 16.7
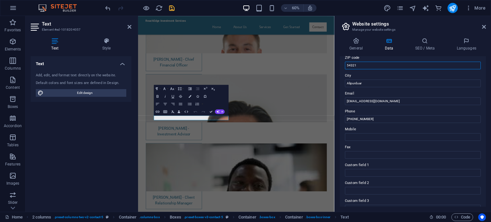
click at [336, 64] on div "General Data SEO / Meta Languages Website name [DOMAIN_NAME] Logo Drag files he…" at bounding box center [413, 122] width 156 height 179
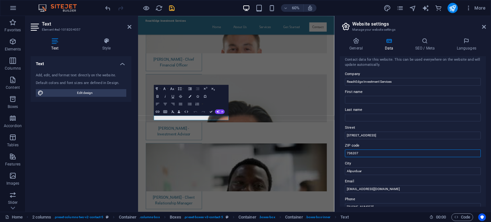
scroll to position [0, 0]
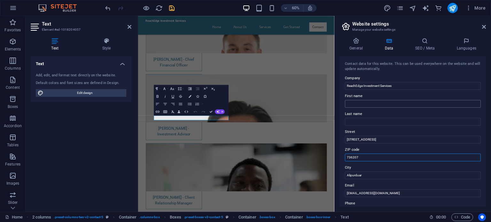
type input "736207"
click at [382, 102] on input "First name" at bounding box center [413, 104] width 136 height 8
type input "[PERSON_NAME]"
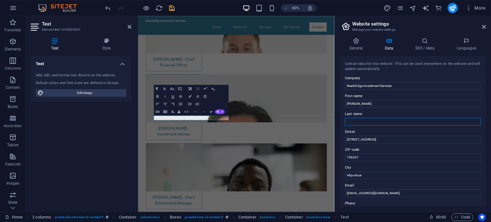
click at [370, 118] on input "Last name" at bounding box center [413, 122] width 136 height 8
type input "DAS"
drag, startPoint x: 387, startPoint y: 138, endPoint x: 342, endPoint y: 142, distance: 45.2
click at [342, 142] on div "Contact data for this website. This can be used everywhere on the website and w…" at bounding box center [413, 131] width 146 height 151
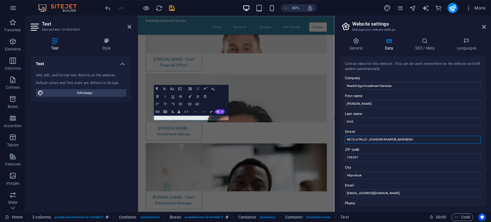
type input "NETAJI PALLY , DAKSHIN RAMPUR, [GEOGRAPHIC_DATA]"
click at [427, 46] on h4 "SEO / Meta" at bounding box center [426, 44] width 42 height 13
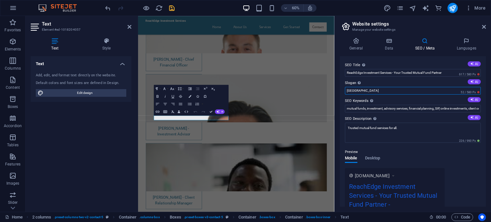
drag, startPoint x: 363, startPoint y: 92, endPoint x: 337, endPoint y: 92, distance: 26.5
click at [337, 92] on div "General Data SEO / Meta Languages Website name [DOMAIN_NAME] Logo Drag files he…" at bounding box center [413, 122] width 156 height 179
type input "Y"
type input "Your Trust Our Responsibility"
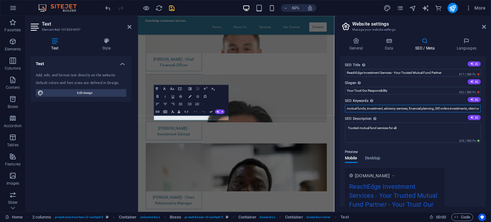
click at [386, 108] on input "mutual funds, investment, advisory services, financial planning, SIP, online in…" at bounding box center [413, 109] width 136 height 8
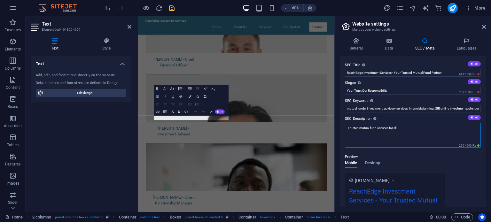
click at [406, 131] on textarea "Trusted mutual fund services for all." at bounding box center [413, 135] width 136 height 25
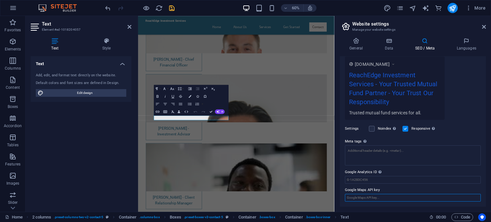
scroll to position [111, 0]
click at [368, 197] on input "Google Maps API key" at bounding box center [413, 199] width 136 height 8
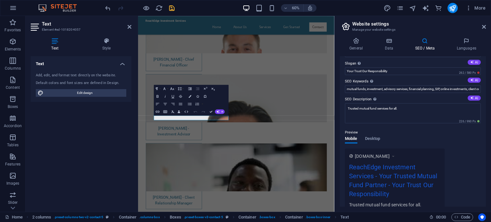
scroll to position [15, 0]
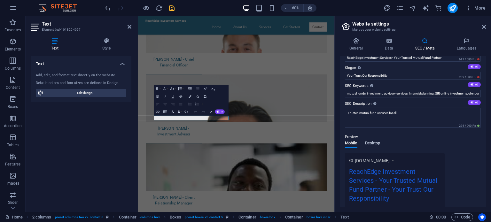
click at [374, 142] on span "Desktop" at bounding box center [372, 143] width 15 height 9
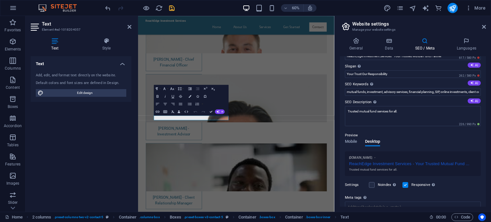
scroll to position [9, 0]
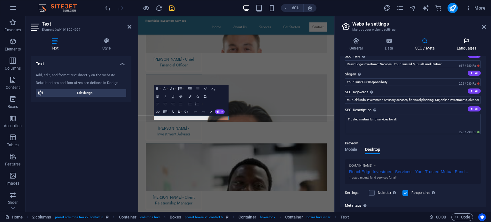
click at [465, 44] on h4 "Languages" at bounding box center [466, 44] width 39 height 13
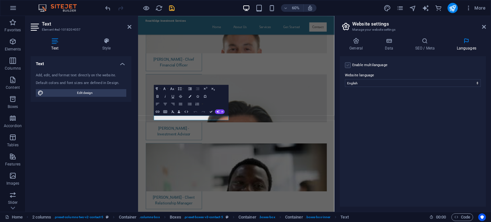
click at [348, 64] on label at bounding box center [348, 65] width 6 height 6
click at [0, 0] on input "Enable multilanguage To disable multilanguage delete all languages until only o…" at bounding box center [0, 0] width 0 height 0
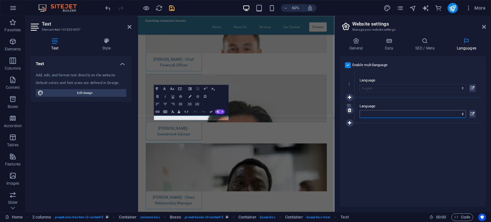
click at [385, 115] on select "Abkhazian Afar Afrikaans Akan Albanian Amharic Arabic Aragonese Armenian Assame…" at bounding box center [413, 114] width 106 height 8
select select "18"
click at [360, 110] on select "Abkhazian Afar Afrikaans Akan Albanian Amharic Arabic Aragonese Armenian Assame…" at bounding box center [413, 114] width 106 height 8
click at [386, 147] on div "Enable multilanguage To disable multilanguage delete all languages until only o…" at bounding box center [413, 131] width 146 height 151
click at [172, 9] on icon "save" at bounding box center [171, 7] width 7 height 7
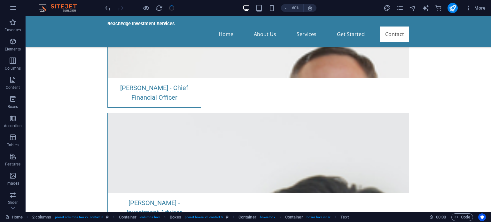
checkbox input "false"
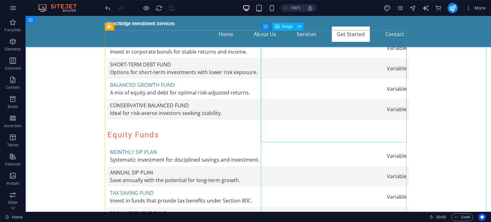
scroll to position [2166, 0]
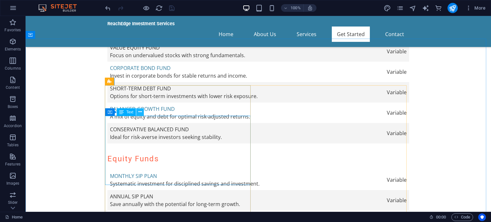
click at [138, 112] on icon at bounding box center [140, 112] width 4 height 7
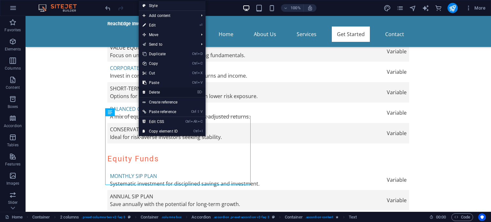
click at [168, 92] on link "⌦ Delete" at bounding box center [160, 93] width 43 height 10
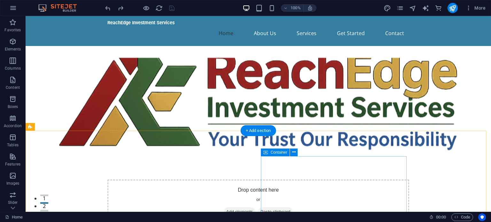
scroll to position [0, 0]
